Goal: Transaction & Acquisition: Book appointment/travel/reservation

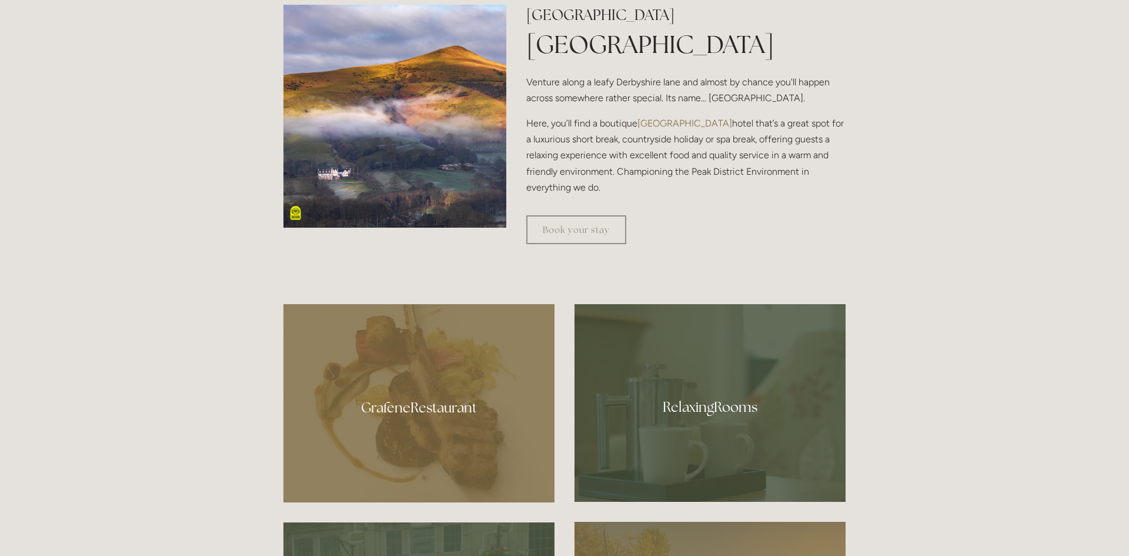
scroll to position [542, 0]
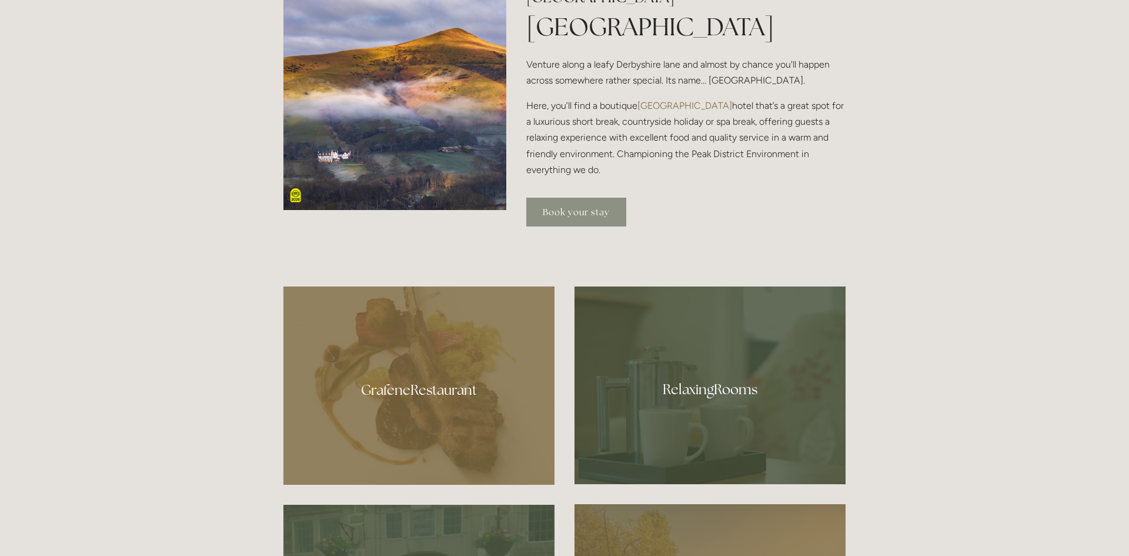
click at [555, 211] on link "Book your stay" at bounding box center [576, 212] width 100 height 29
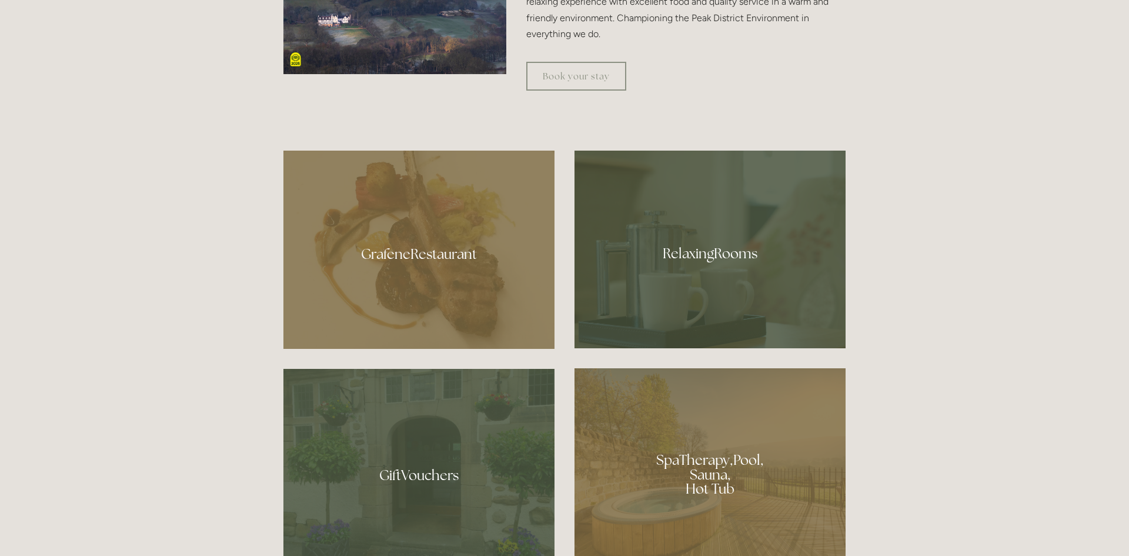
scroll to position [695, 0]
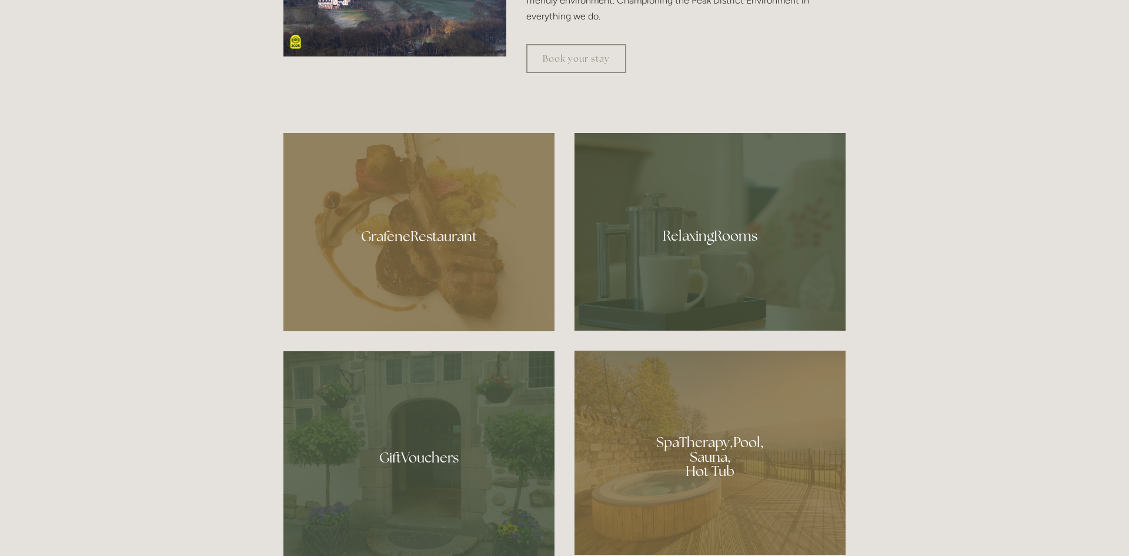
click at [433, 237] on div at bounding box center [418, 232] width 271 height 198
click at [730, 238] on div at bounding box center [709, 232] width 271 height 198
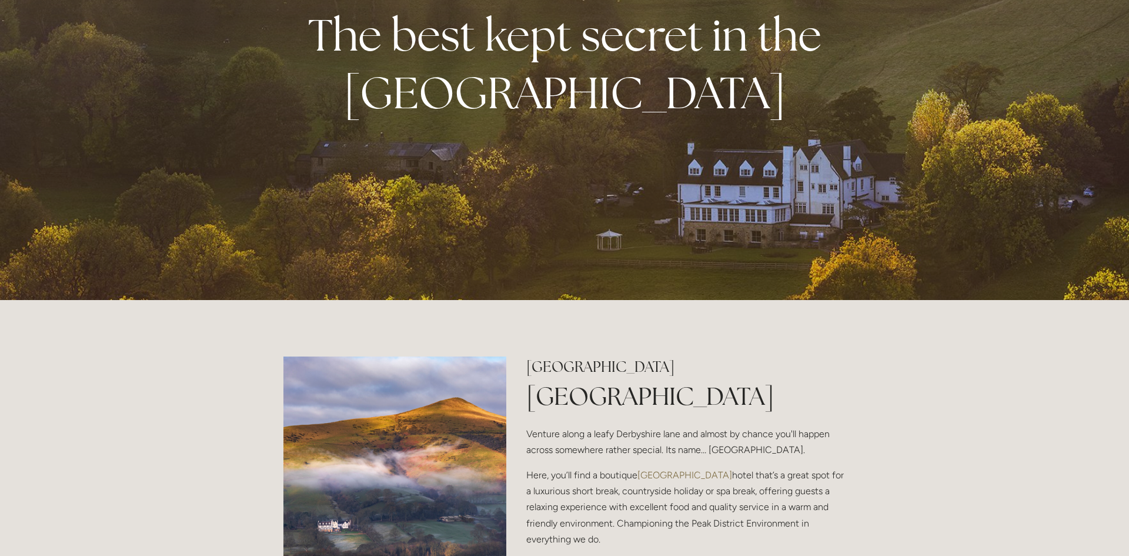
scroll to position [174, 0]
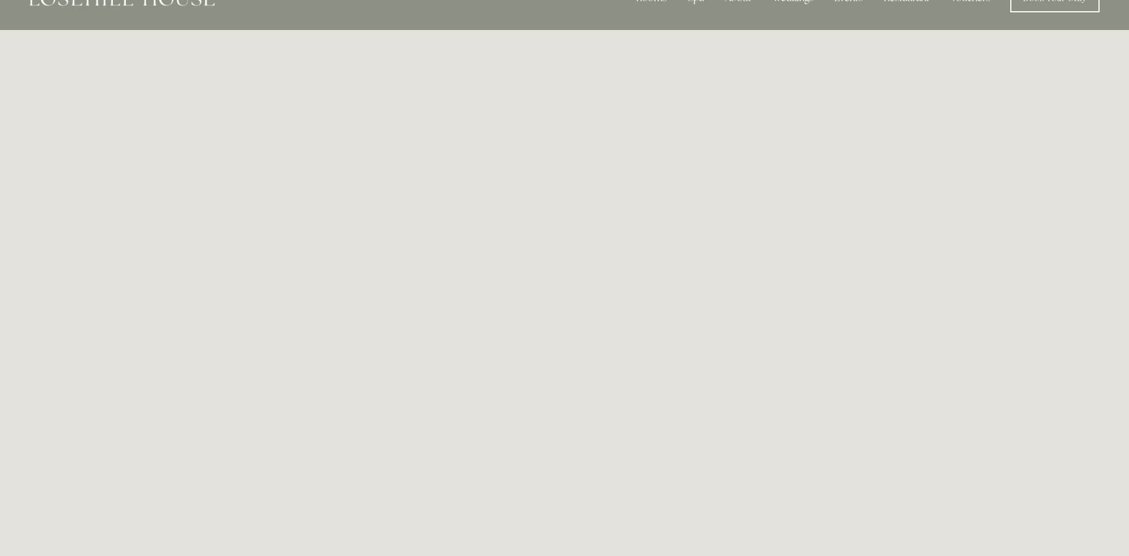
scroll to position [42, 0]
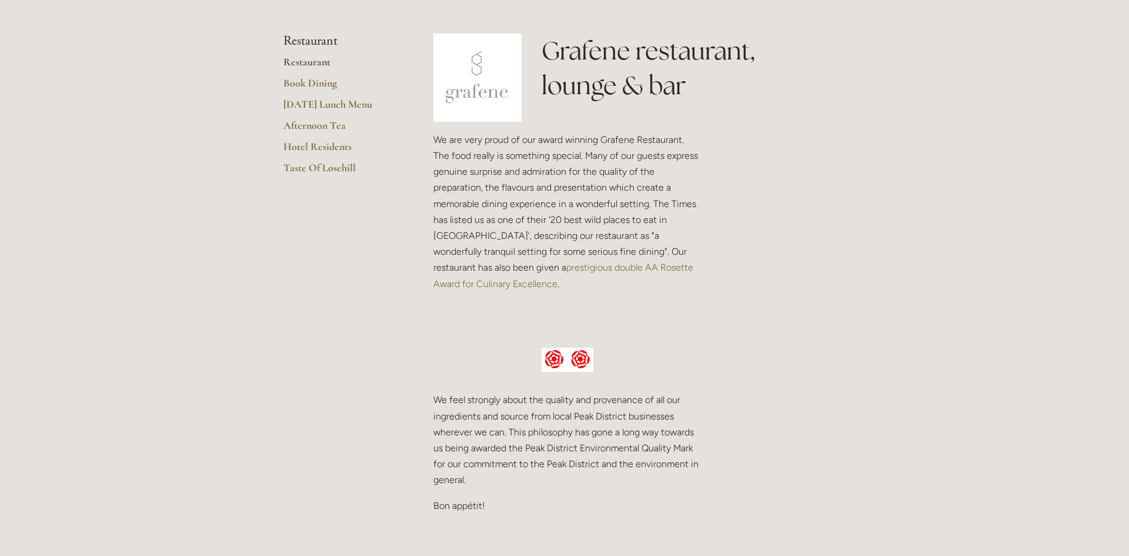
scroll to position [278, 0]
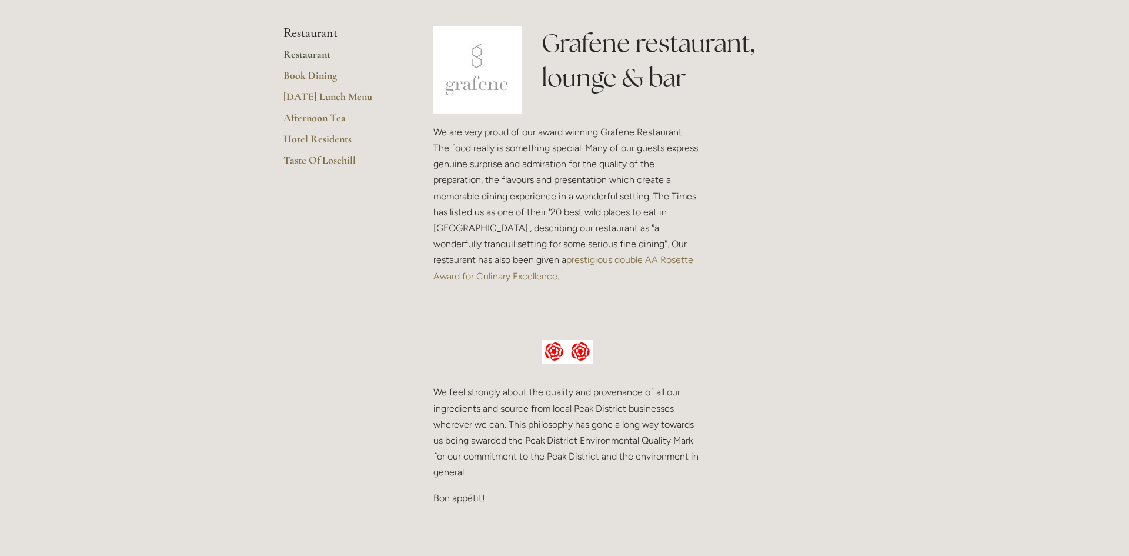
click at [319, 55] on link "Restaurant" at bounding box center [339, 58] width 112 height 21
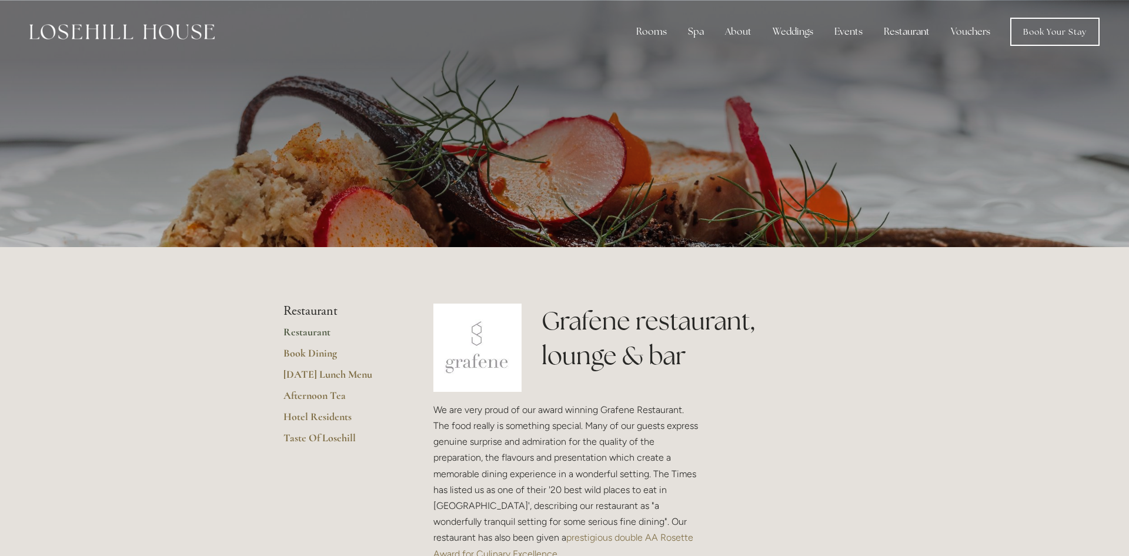
click at [318, 330] on link "Restaurant" at bounding box center [339, 335] width 112 height 21
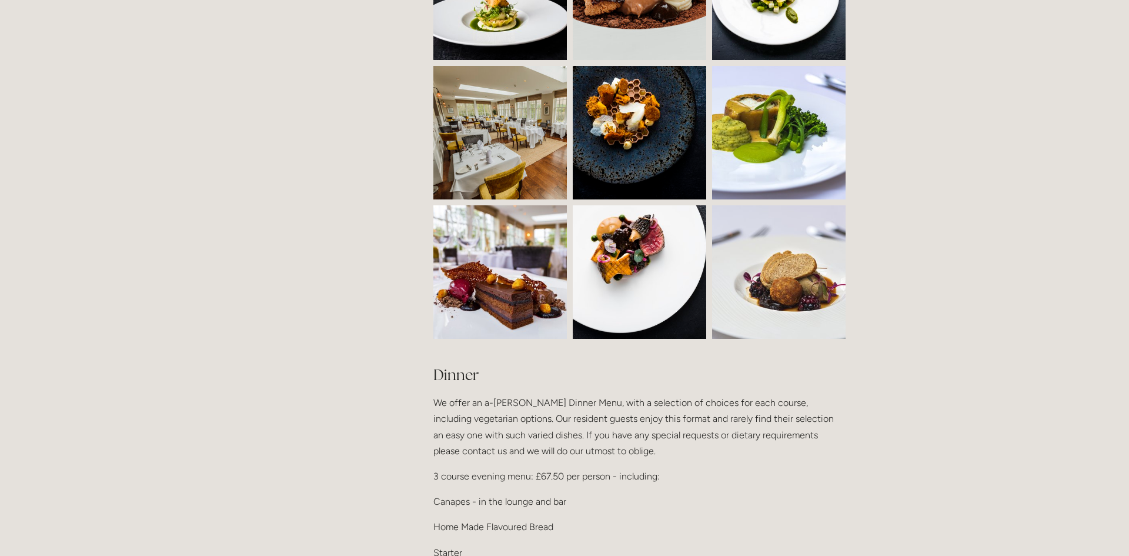
scroll to position [1073, 0]
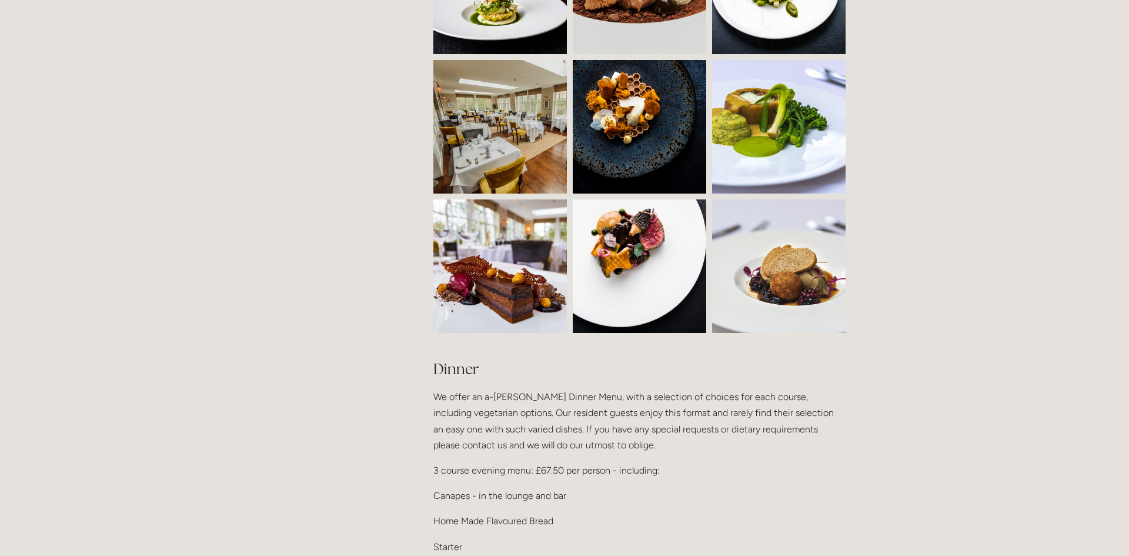
click at [542, 153] on img at bounding box center [533, 126] width 201 height 133
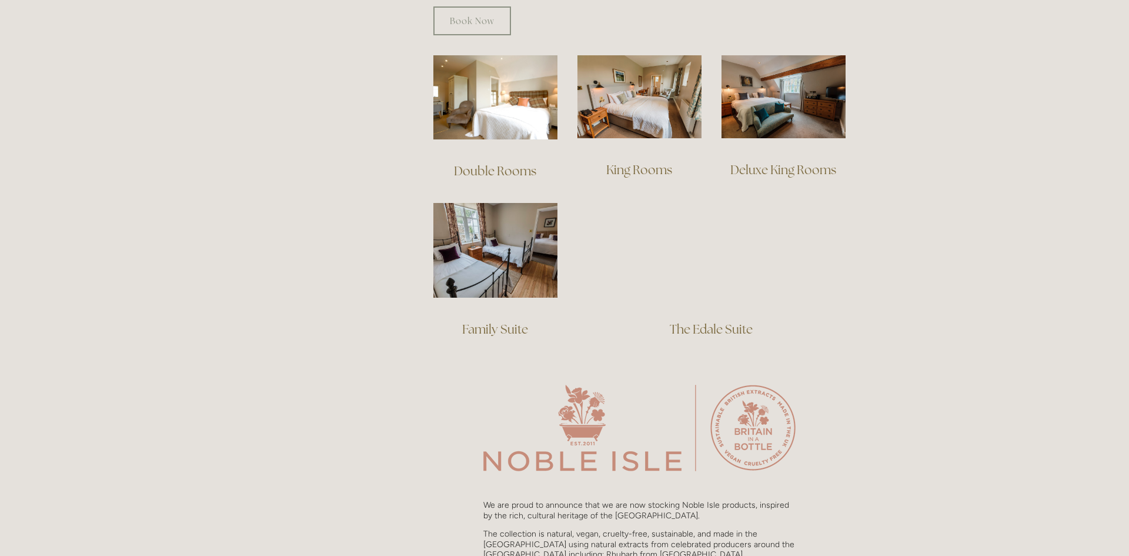
scroll to position [810, 0]
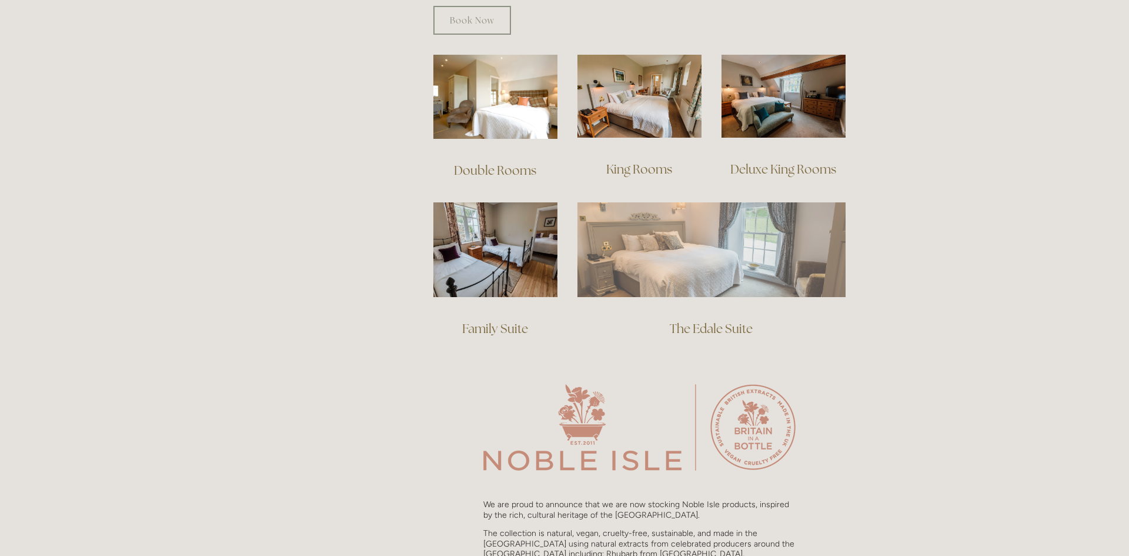
click at [690, 263] on img at bounding box center [711, 249] width 268 height 94
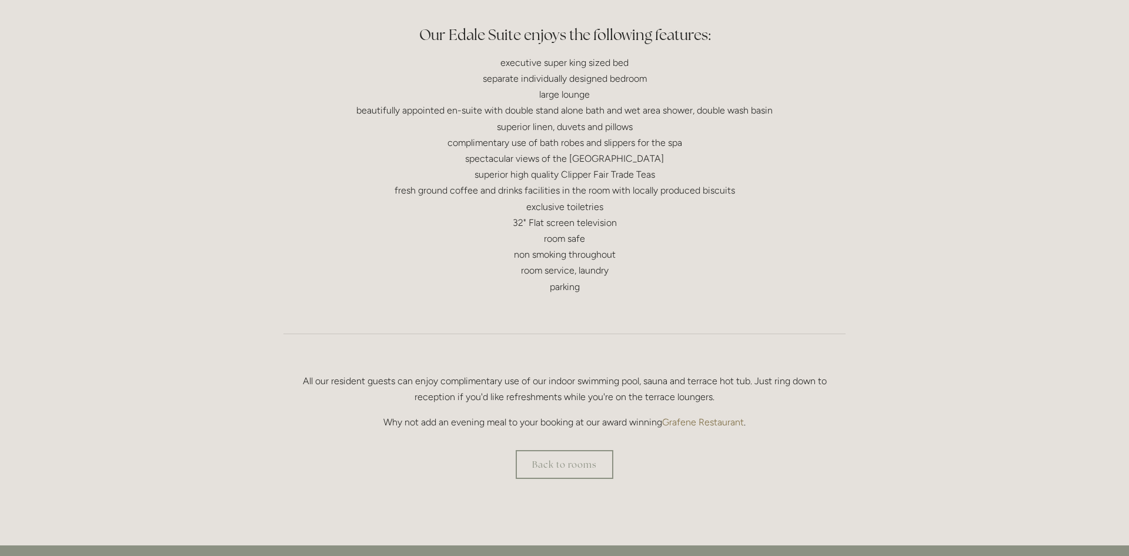
scroll to position [542, 0]
click at [544, 456] on link "Back to rooms" at bounding box center [565, 462] width 98 height 29
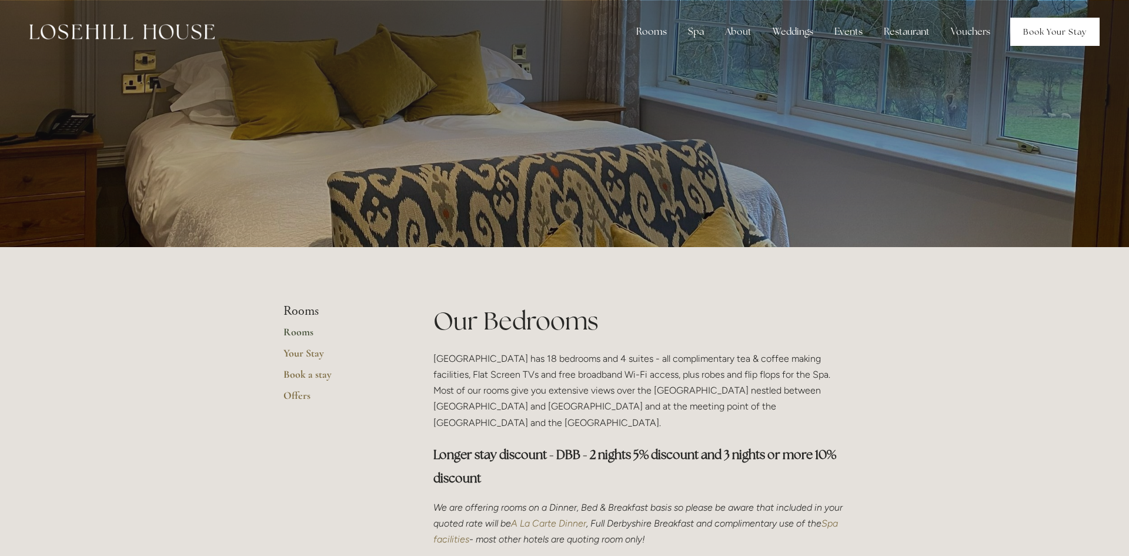
click at [1040, 29] on link "Book Your Stay" at bounding box center [1054, 32] width 89 height 28
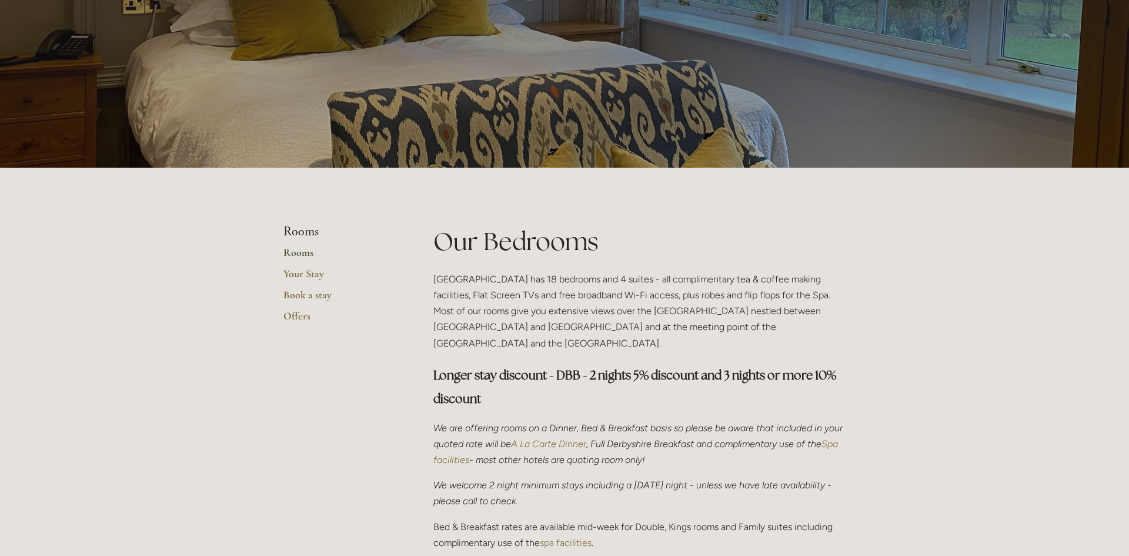
scroll to position [88, 0]
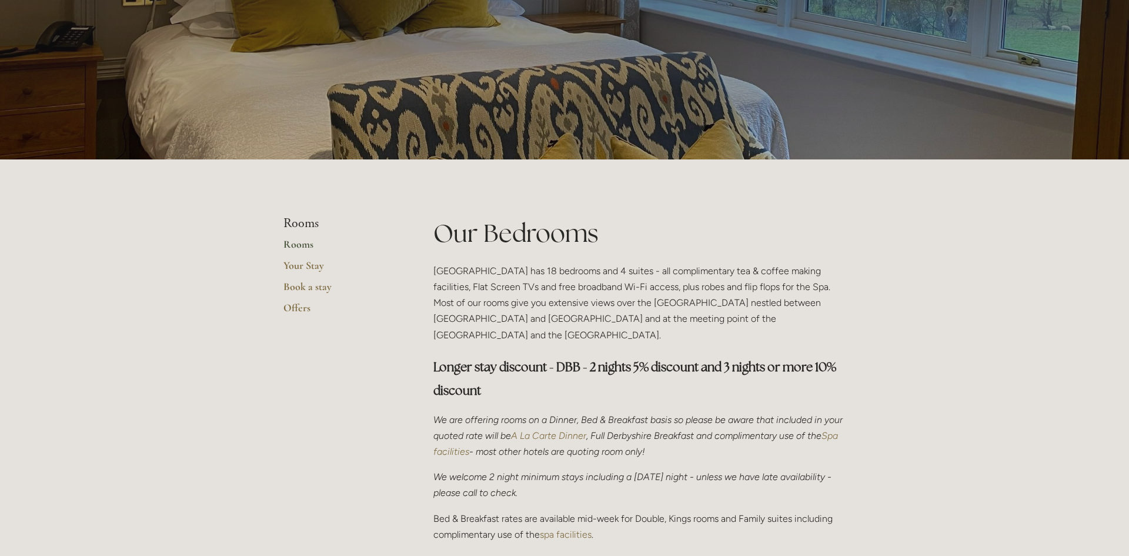
click at [306, 249] on link "Rooms" at bounding box center [339, 248] width 112 height 21
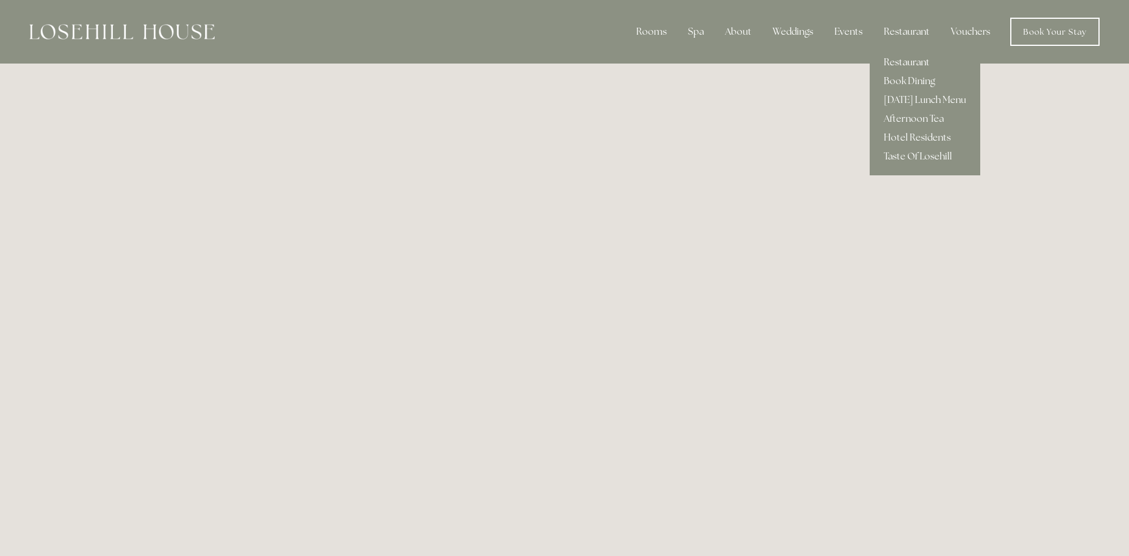
click at [907, 61] on link "Restaurant" at bounding box center [925, 62] width 111 height 19
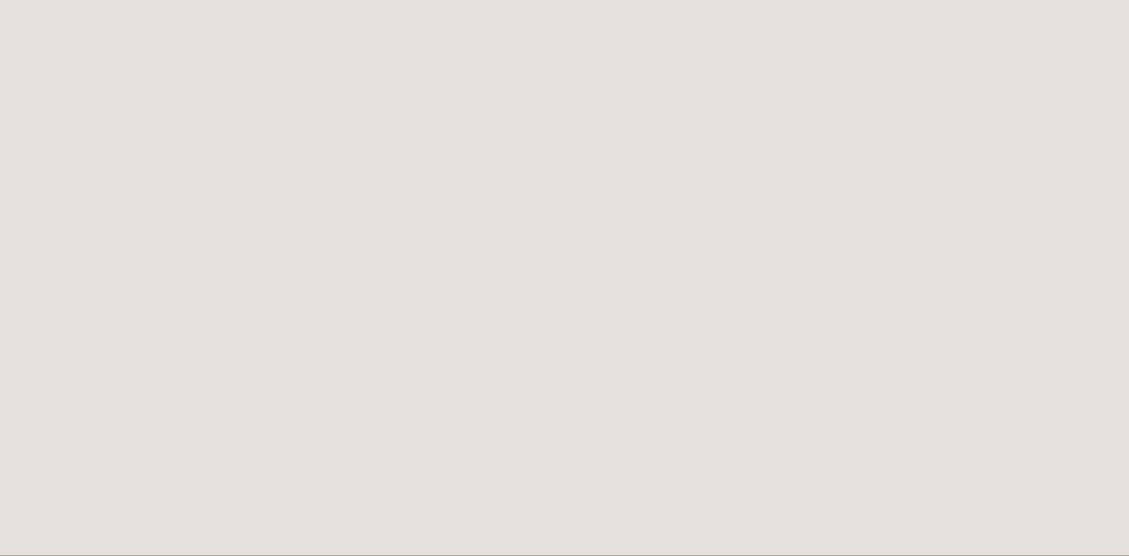
scroll to position [64, 0]
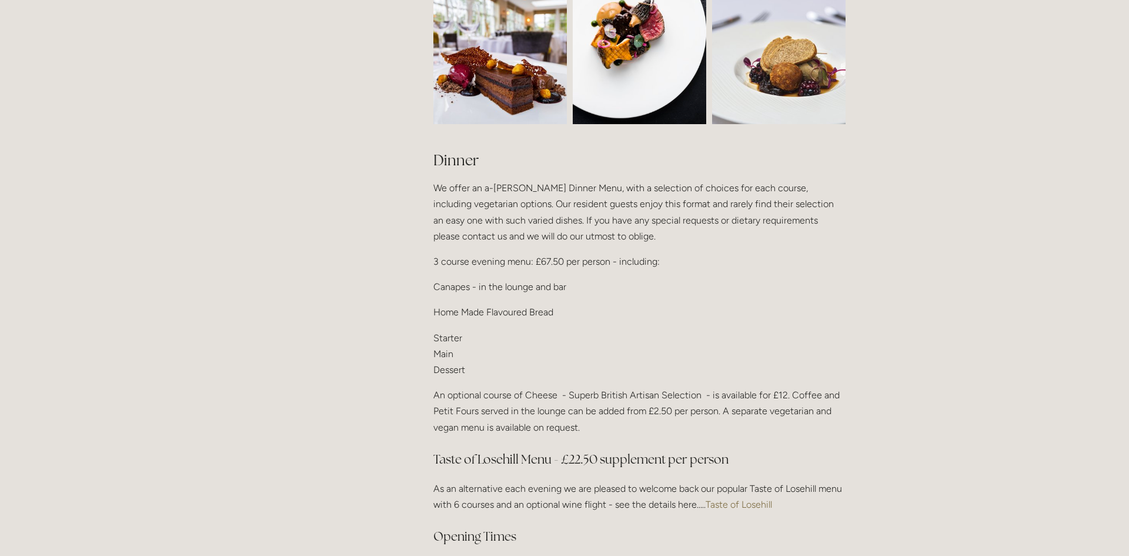
scroll to position [1277, 0]
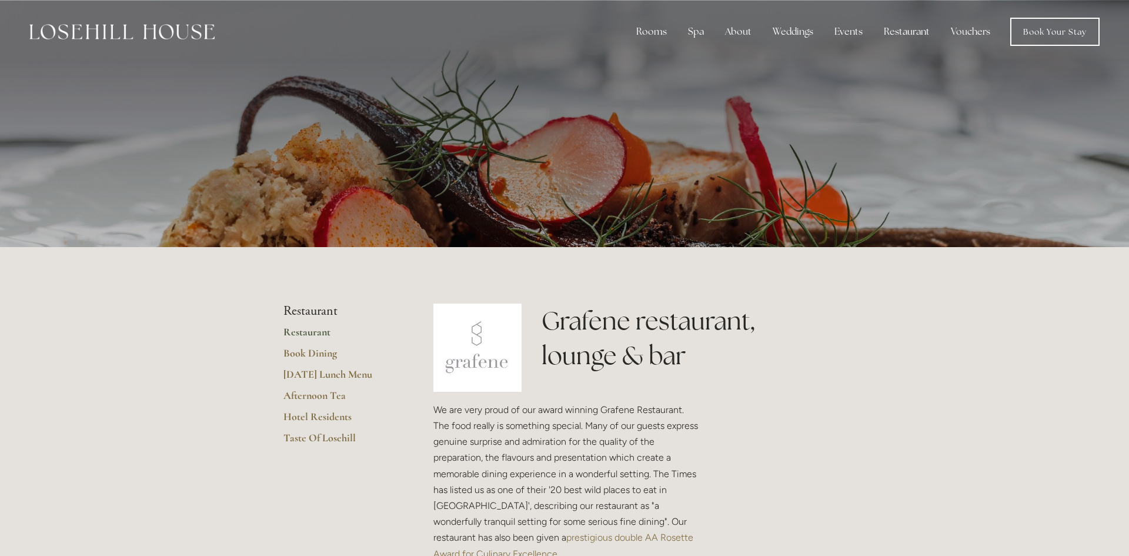
scroll to position [1277, 0]
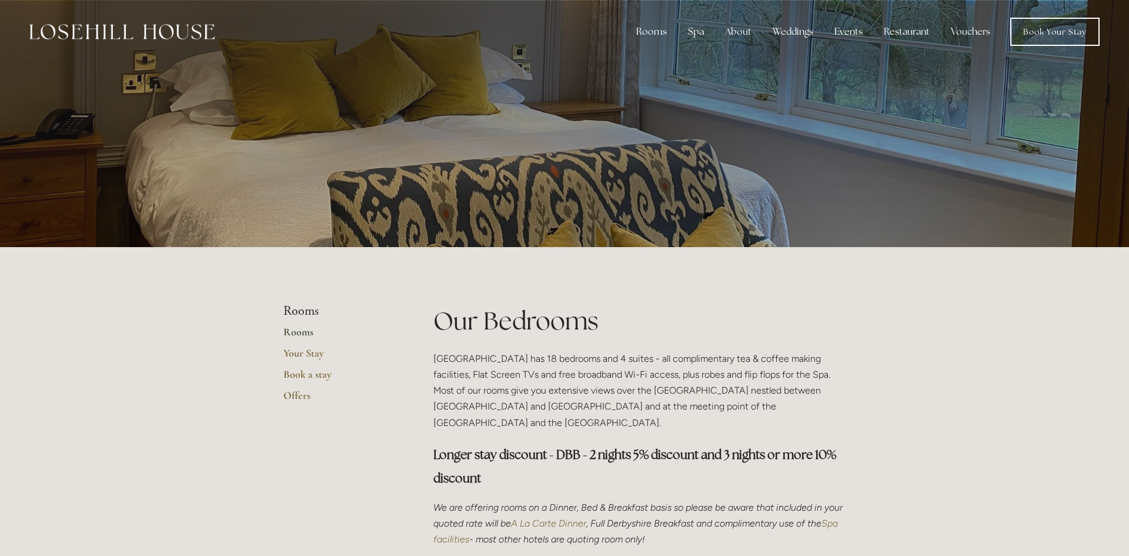
click at [296, 329] on link "Rooms" at bounding box center [339, 335] width 112 height 21
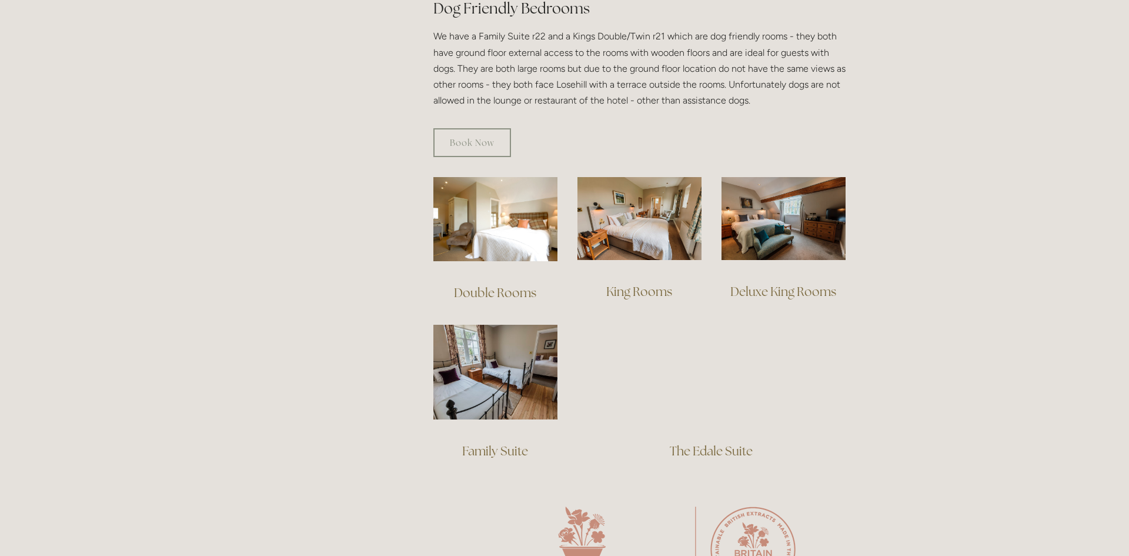
scroll to position [689, 0]
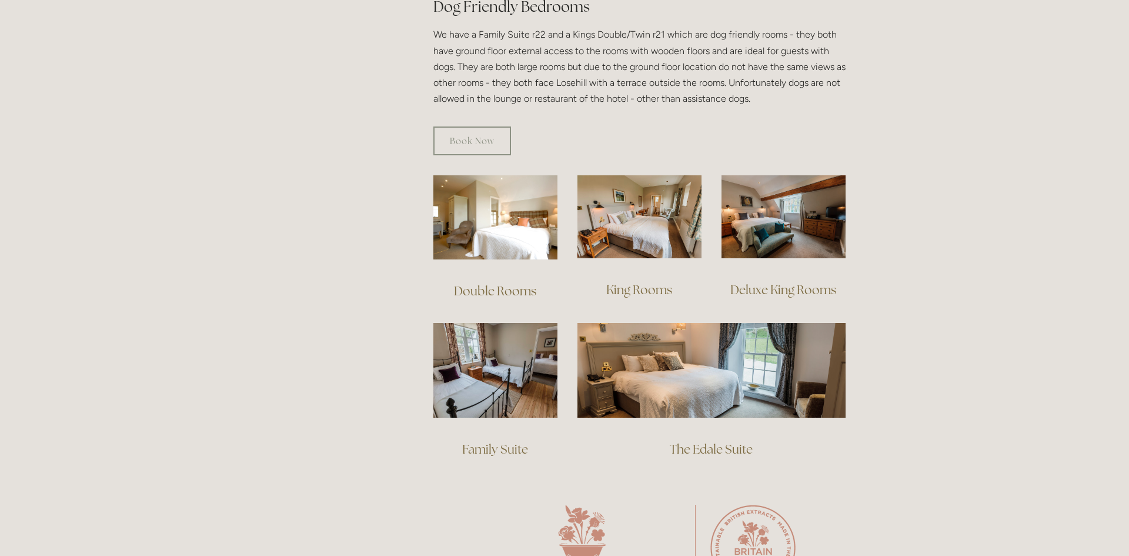
click at [489, 283] on link "Double Rooms" at bounding box center [495, 291] width 82 height 16
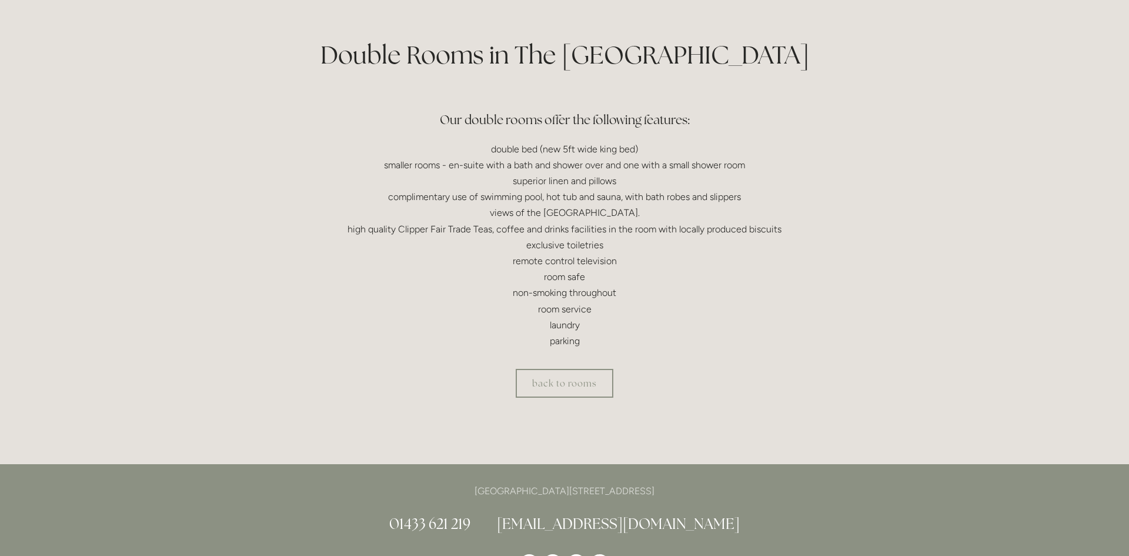
scroll to position [277, 0]
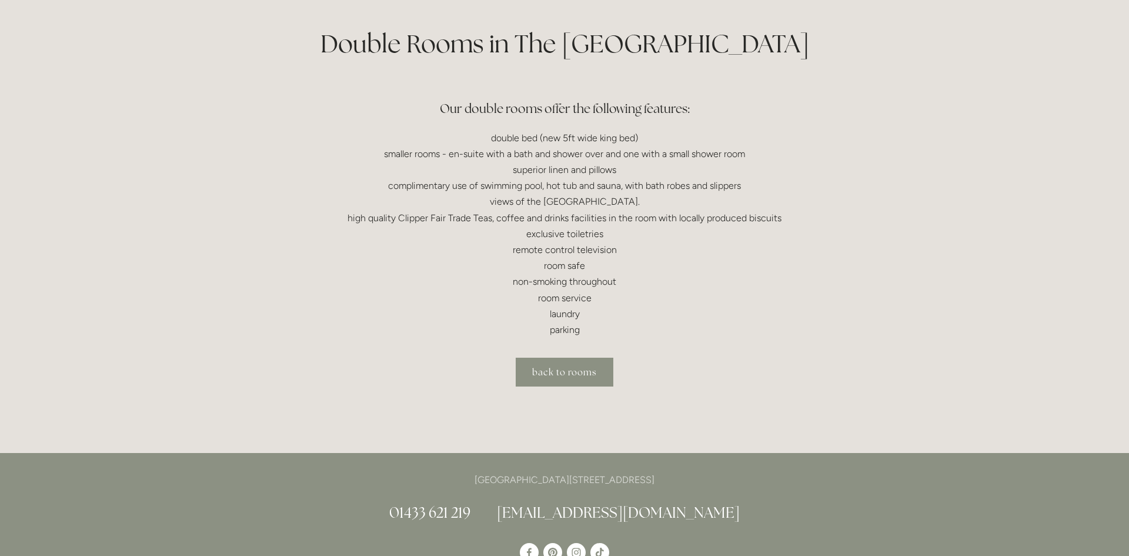
click at [570, 373] on link "back to rooms" at bounding box center [565, 372] width 98 height 29
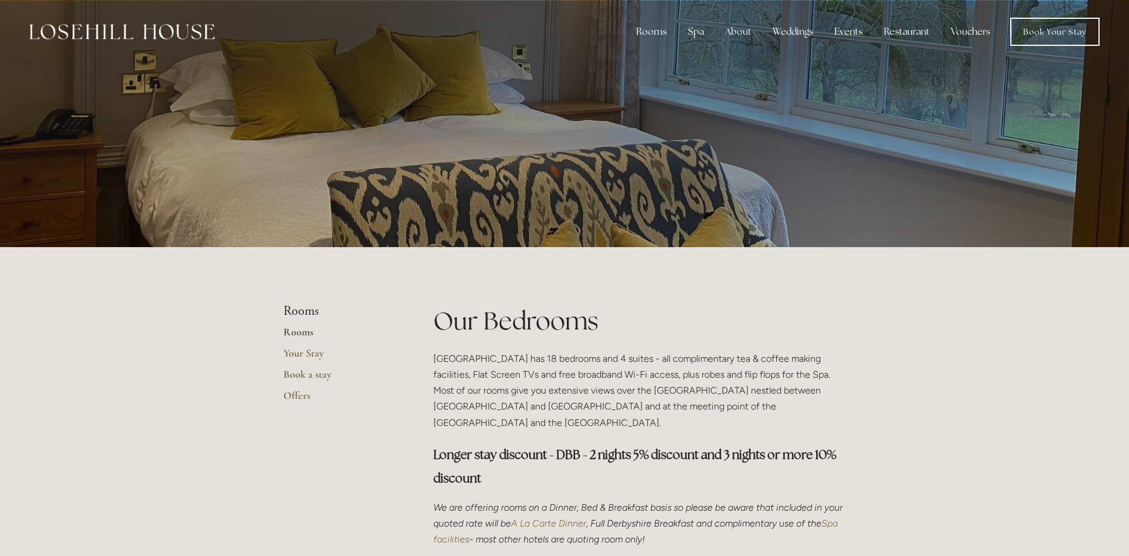
click at [303, 331] on link "Rooms" at bounding box center [339, 335] width 112 height 21
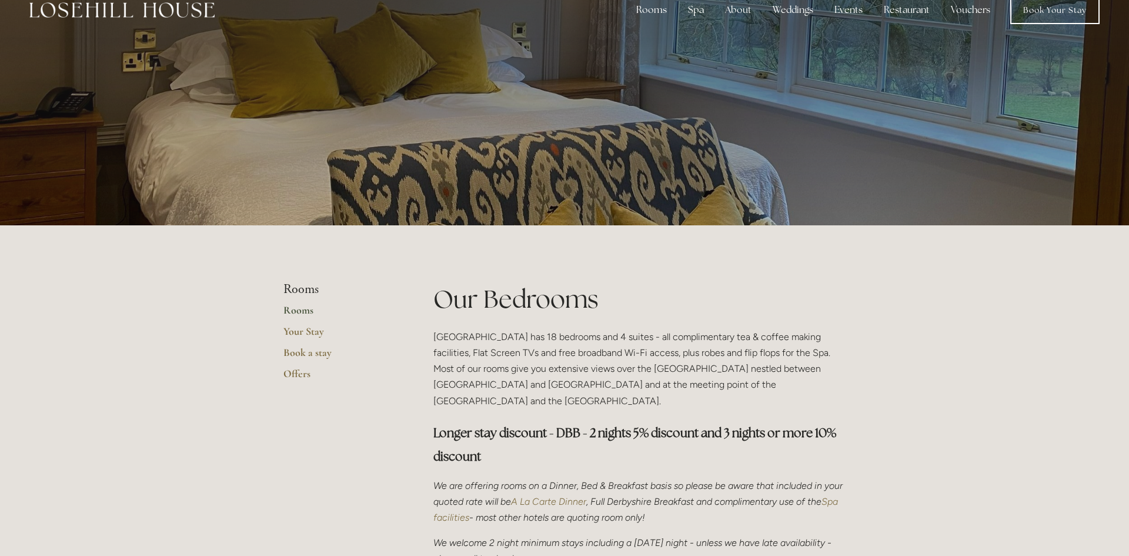
scroll to position [58, 0]
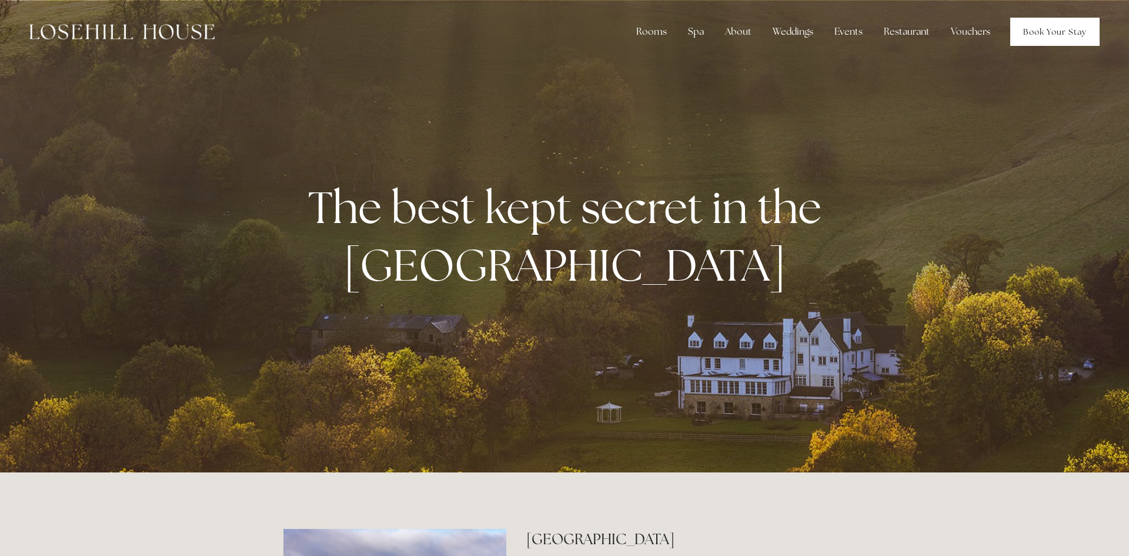
click at [1040, 32] on link "Book Your Stay" at bounding box center [1054, 32] width 89 height 28
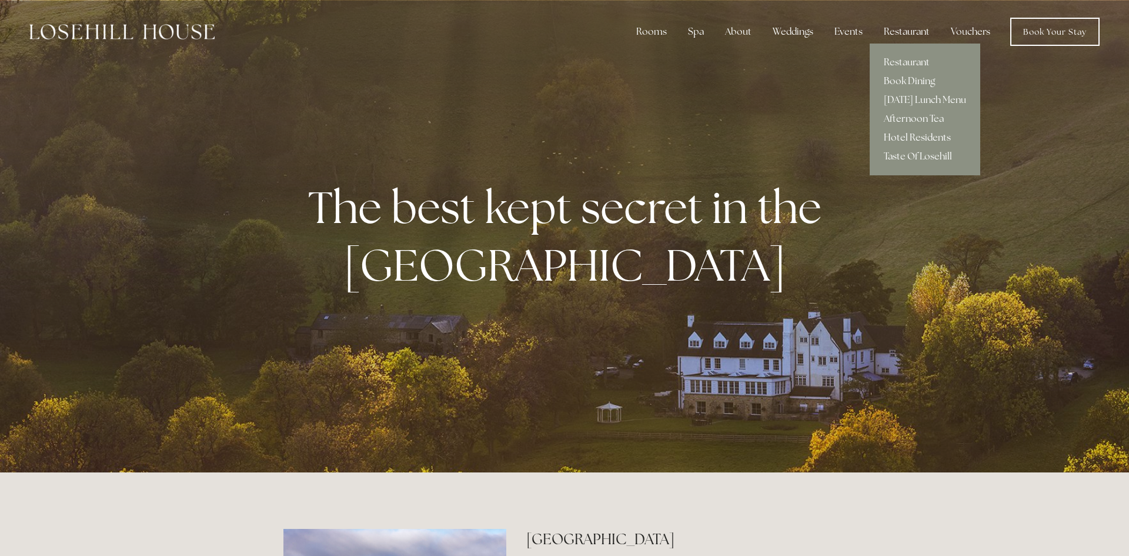
click at [901, 138] on link "Hotel Residents" at bounding box center [925, 137] width 111 height 19
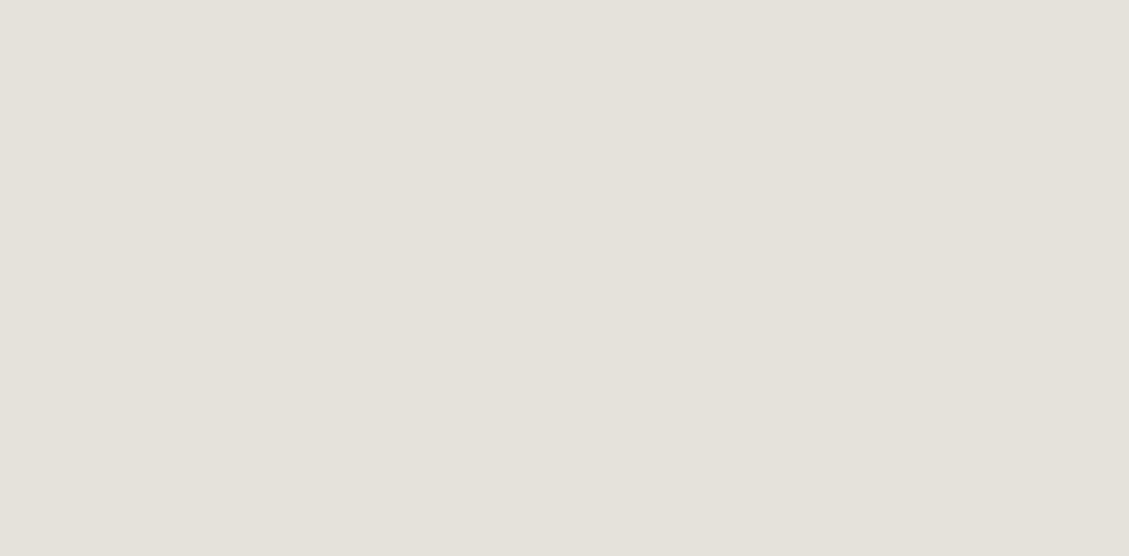
scroll to position [727, 0]
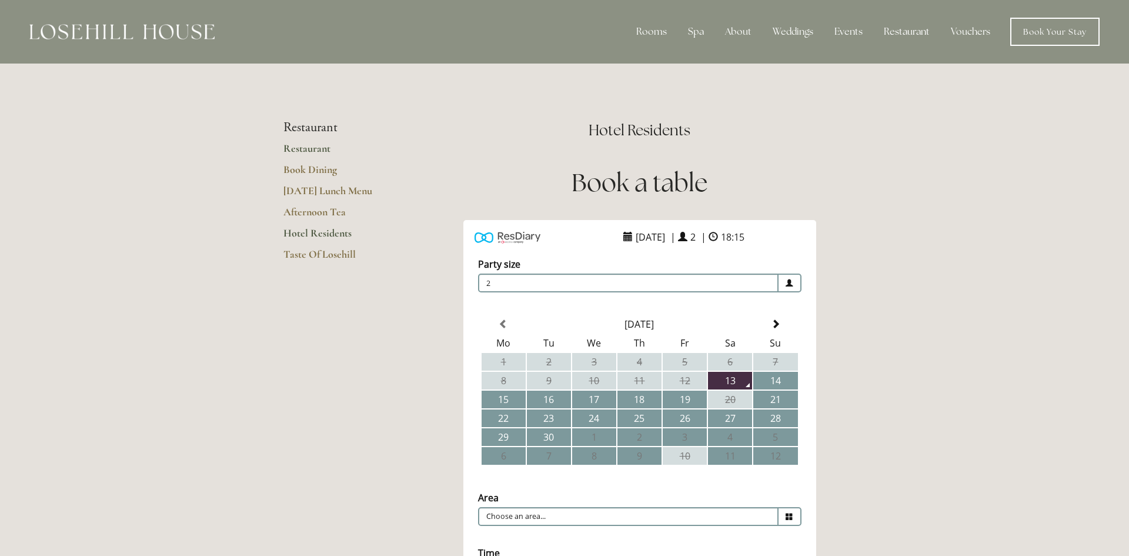
click at [318, 149] on link "Restaurant" at bounding box center [339, 152] width 112 height 21
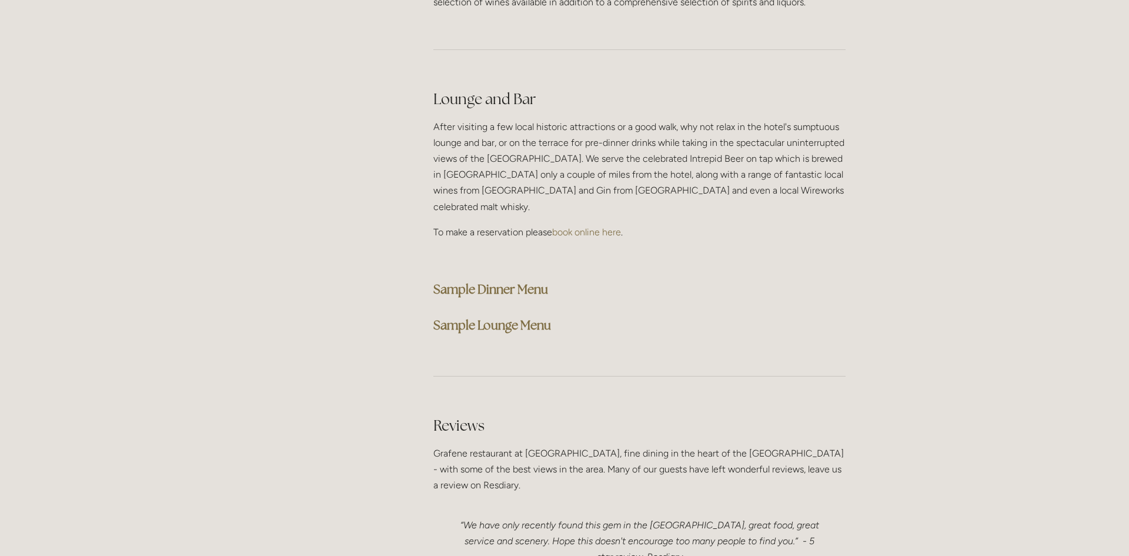
scroll to position [2949, 0]
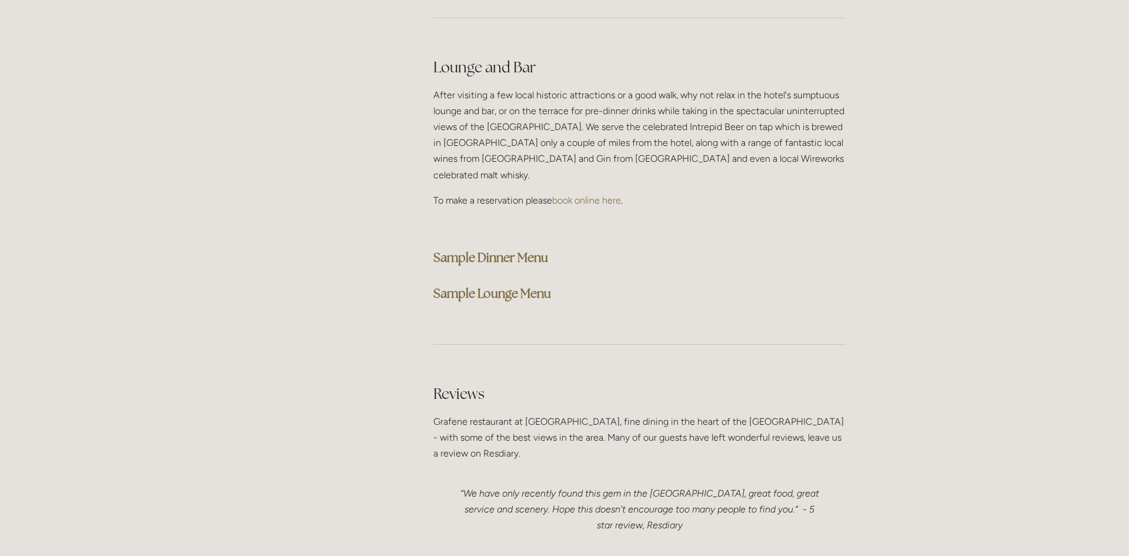
click at [473, 249] on strong "Sample Dinner Menu" at bounding box center [490, 257] width 115 height 16
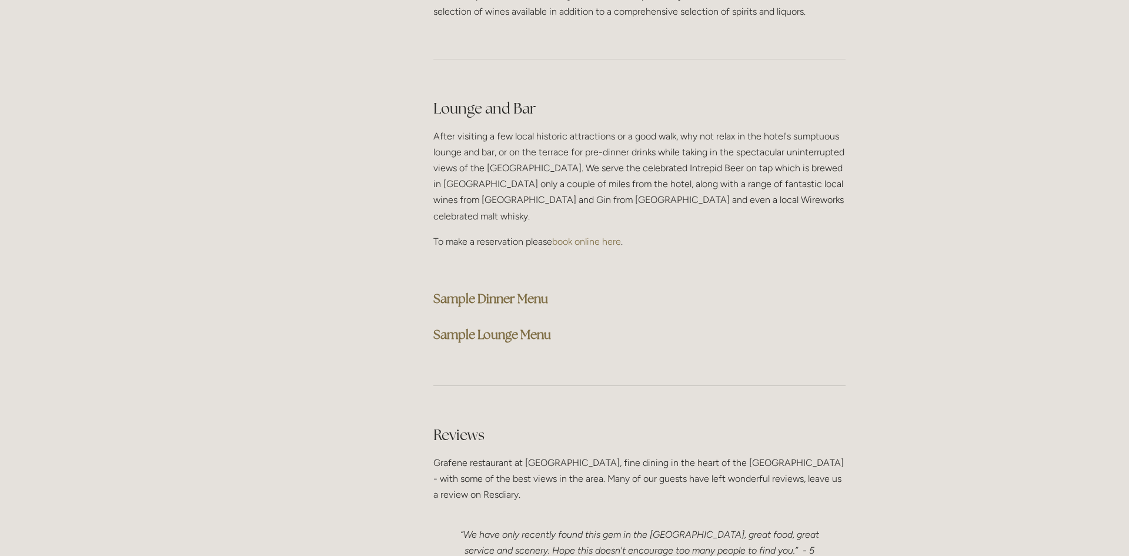
scroll to position [2892, 0]
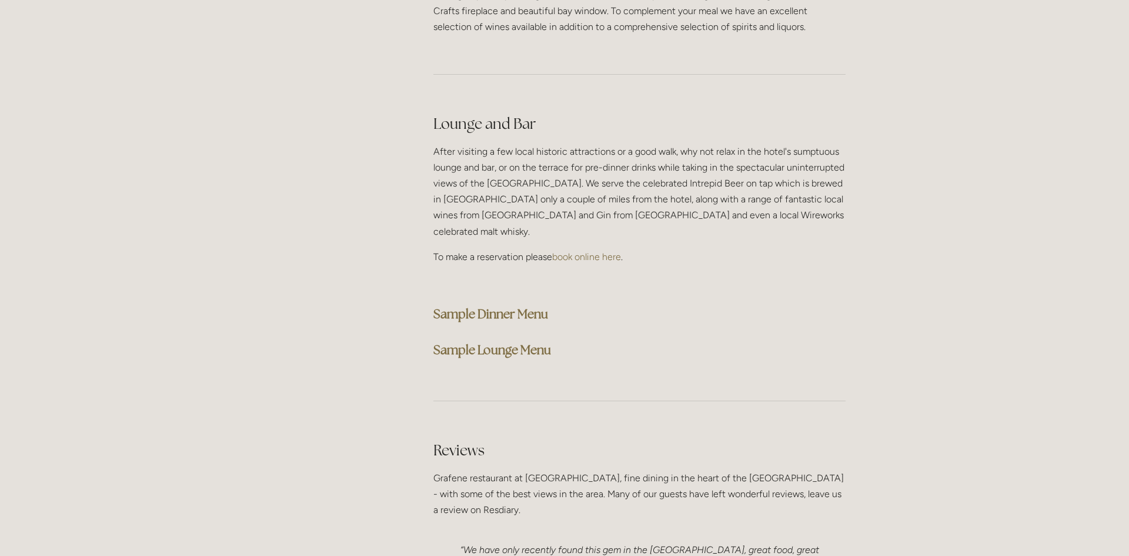
click at [542, 342] on strong "Sample Lounge Menu" at bounding box center [492, 350] width 118 height 16
